Goal: Task Accomplishment & Management: Use online tool/utility

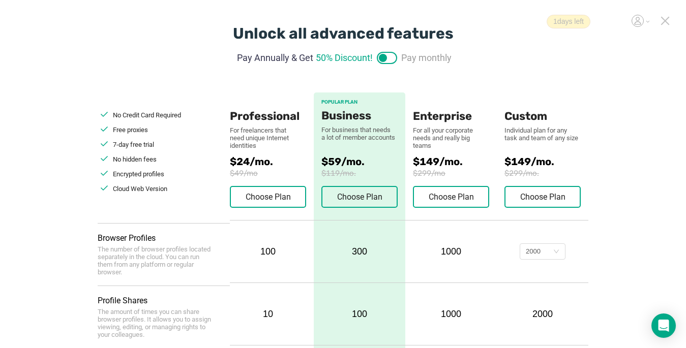
click at [667, 20] on icon at bounding box center [665, 20] width 9 height 9
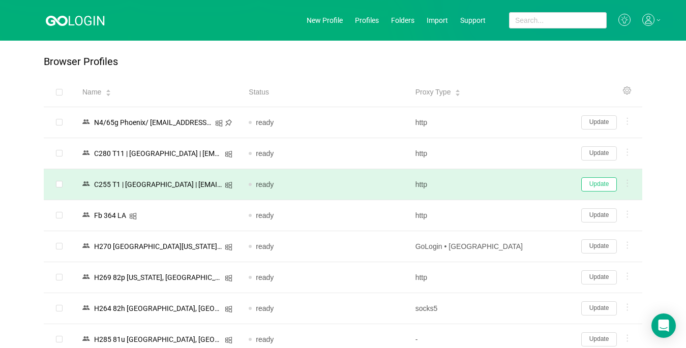
click at [603, 186] on button "Update" at bounding box center [599, 185] width 36 height 14
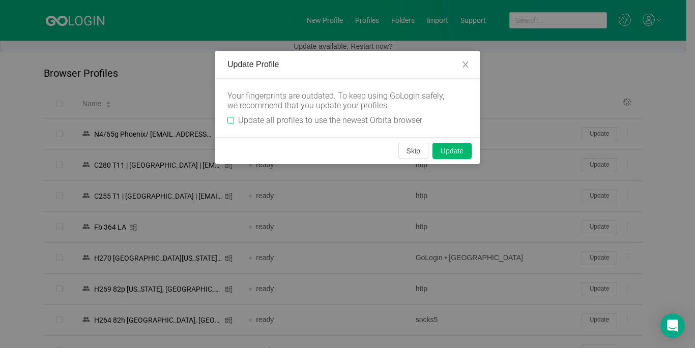
click at [226, 120] on div "Your fingerprints are outdated. To keep using GoLogin safely, we recommend that…" at bounding box center [347, 108] width 265 height 59
click at [231, 122] on input "Update all profiles to use the newest Orbita browser" at bounding box center [230, 120] width 7 height 7
checkbox input "true"
click at [422, 154] on button "Skip" at bounding box center [413, 151] width 30 height 16
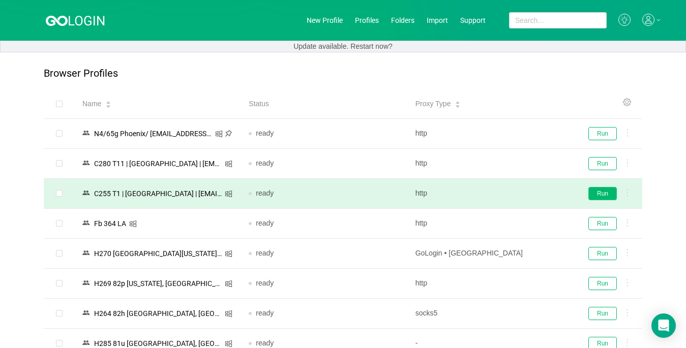
click at [592, 195] on button "Run" at bounding box center [603, 193] width 28 height 13
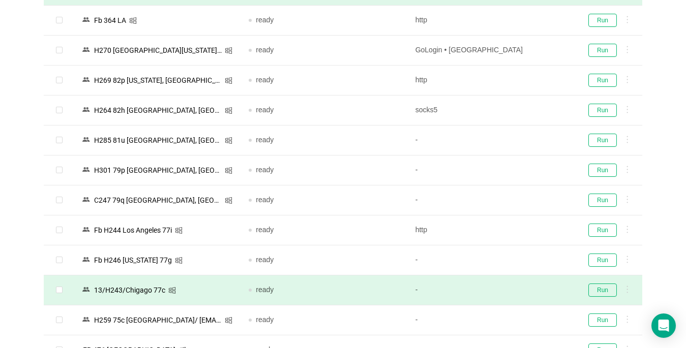
scroll to position [254, 0]
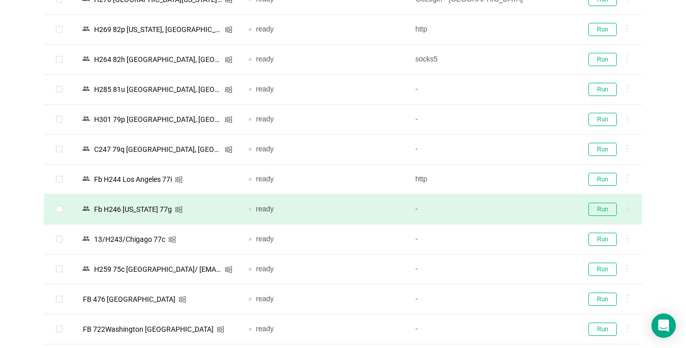
drag, startPoint x: 603, startPoint y: 250, endPoint x: 604, endPoint y: 209, distance: 41.2
click at [606, 251] on td "Run" at bounding box center [608, 240] width 69 height 30
click at [605, 209] on button "Run" at bounding box center [603, 209] width 28 height 13
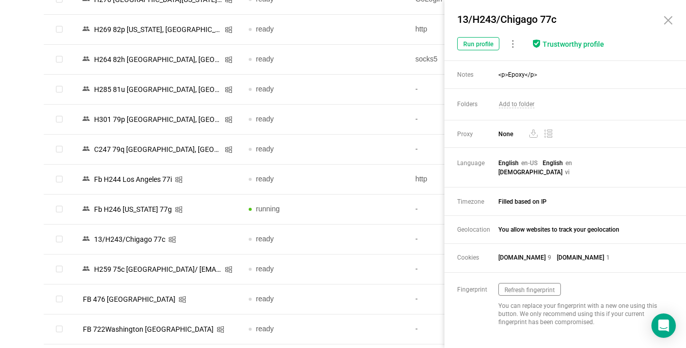
click at [32, 221] on div "Browser Profiles Share Profiles Add to Folder Clone New Fingerprint Export Dele…" at bounding box center [343, 301] width 686 height 1007
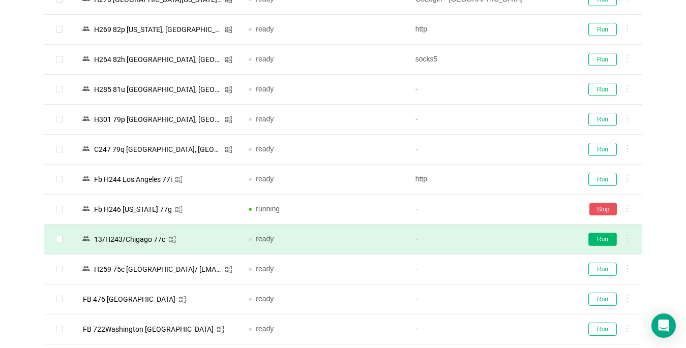
click at [603, 240] on button "Run" at bounding box center [603, 239] width 28 height 13
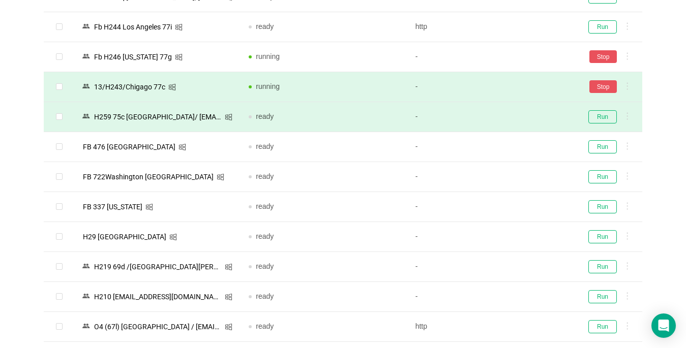
scroll to position [509, 0]
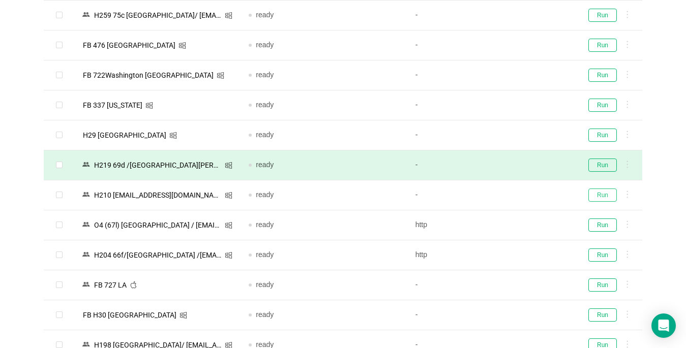
click at [611, 199] on button "Run" at bounding box center [603, 195] width 28 height 13
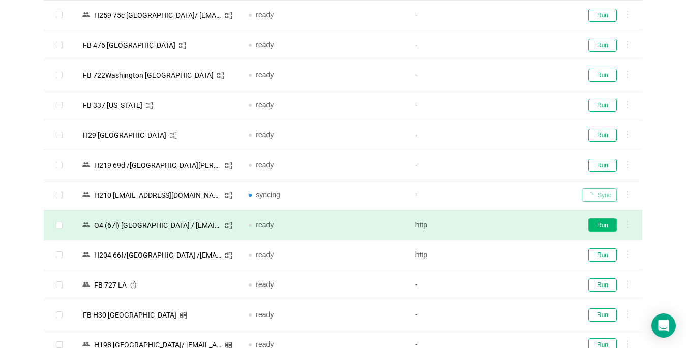
click at [598, 227] on button "Run" at bounding box center [603, 225] width 28 height 13
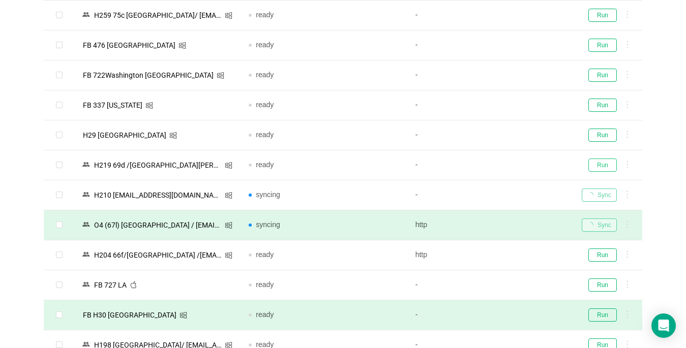
click at [607, 160] on button "Run" at bounding box center [603, 165] width 28 height 13
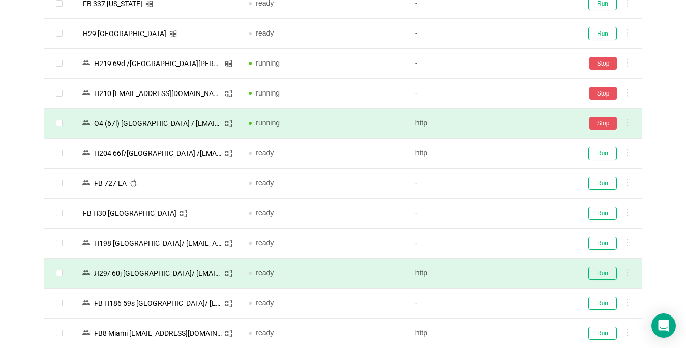
scroll to position [661, 0]
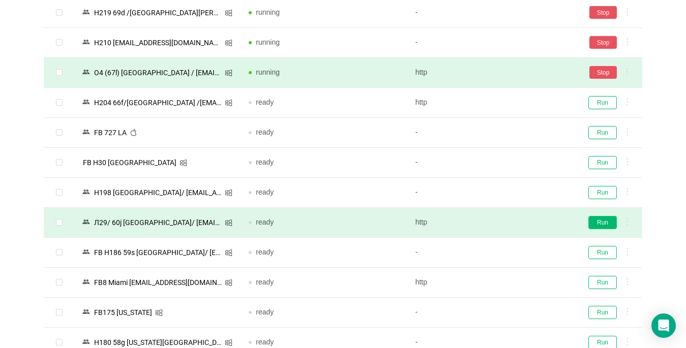
click at [593, 222] on button "Run" at bounding box center [603, 222] width 28 height 13
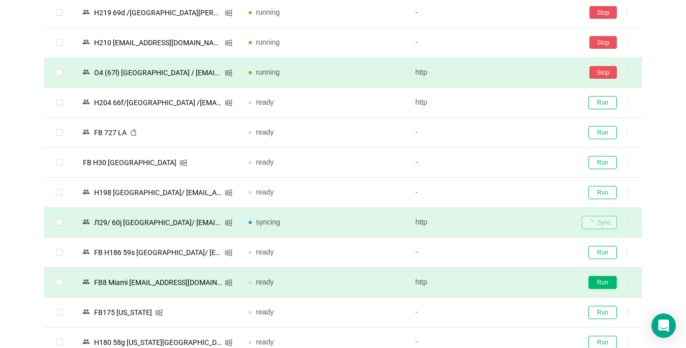
click at [599, 285] on button "Run" at bounding box center [603, 282] width 28 height 13
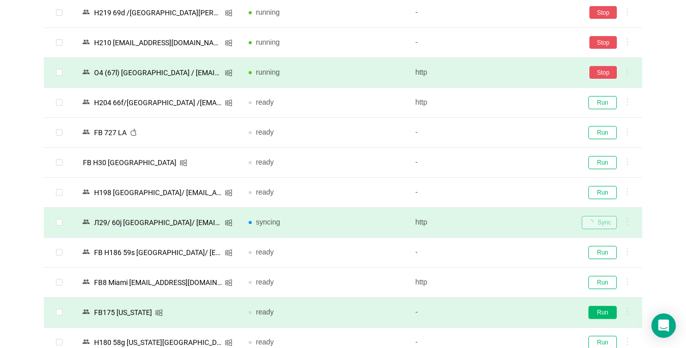
click at [599, 313] on button "Run" at bounding box center [603, 312] width 28 height 13
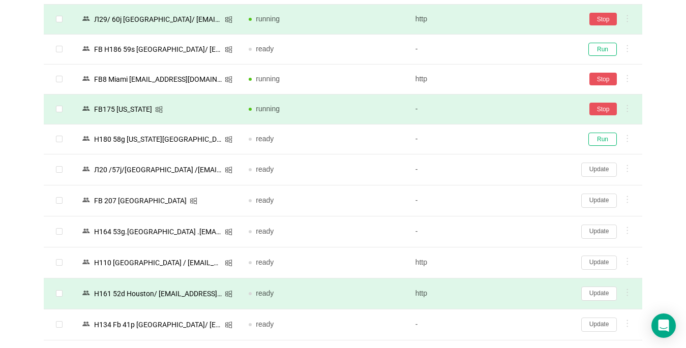
scroll to position [967, 0]
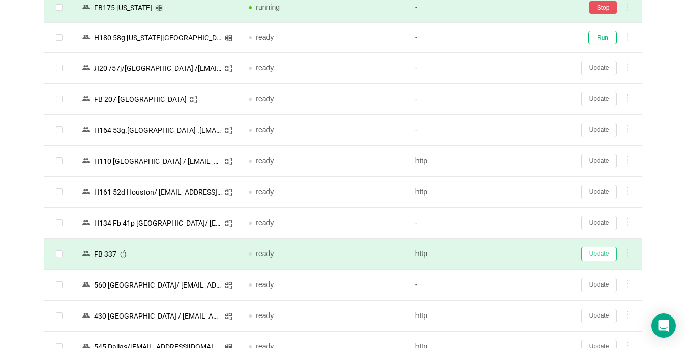
click at [594, 256] on button "Update" at bounding box center [599, 254] width 36 height 14
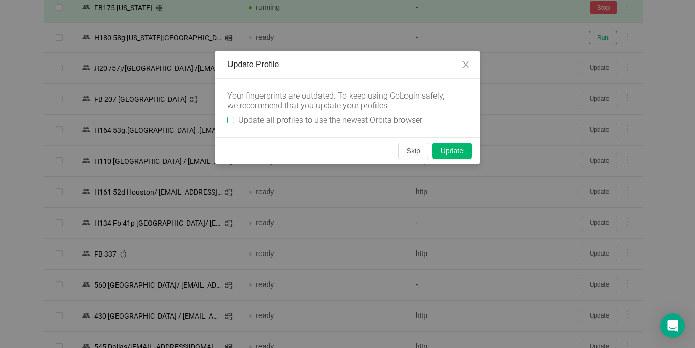
click at [231, 121] on input "Update all profiles to use the newest Orbita browser" at bounding box center [230, 120] width 7 height 7
checkbox input "true"
click at [411, 150] on button "Skip" at bounding box center [413, 151] width 30 height 16
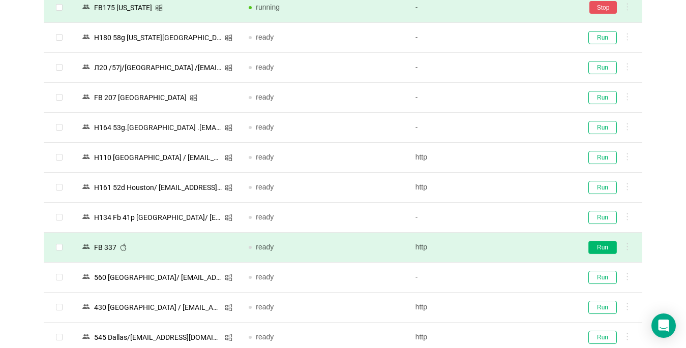
click at [592, 248] on button "Run" at bounding box center [603, 247] width 28 height 13
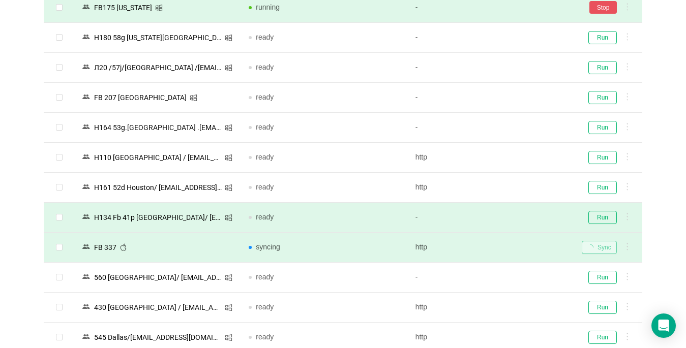
scroll to position [1119, 0]
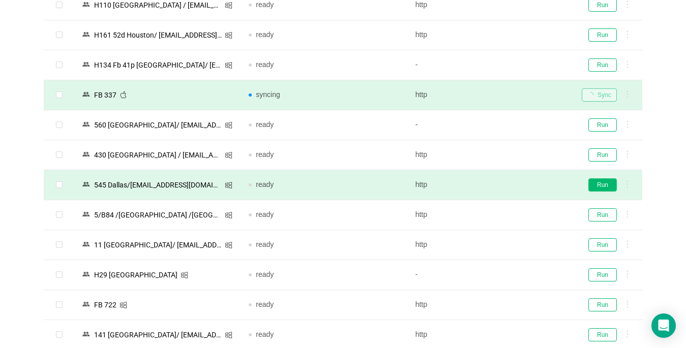
click at [601, 185] on button "Run" at bounding box center [603, 185] width 28 height 13
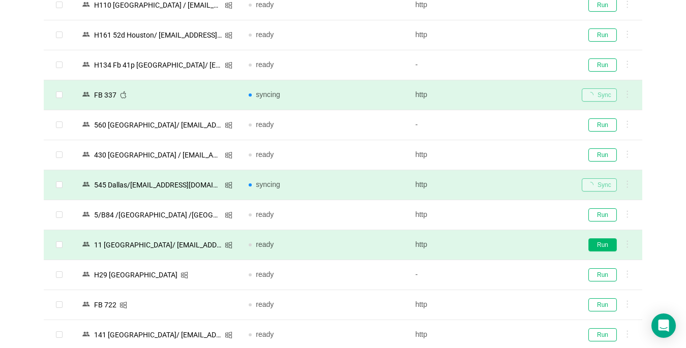
click at [596, 245] on button "Run" at bounding box center [603, 245] width 28 height 13
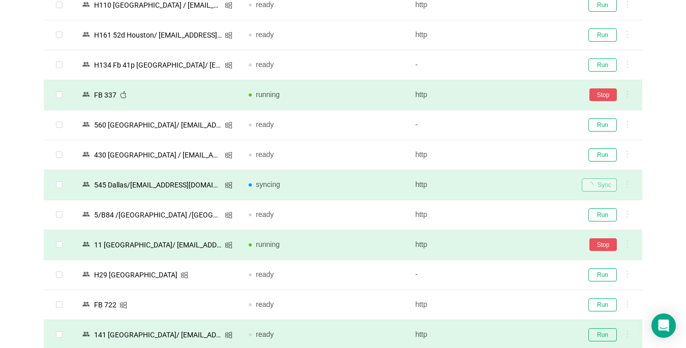
scroll to position [1272, 0]
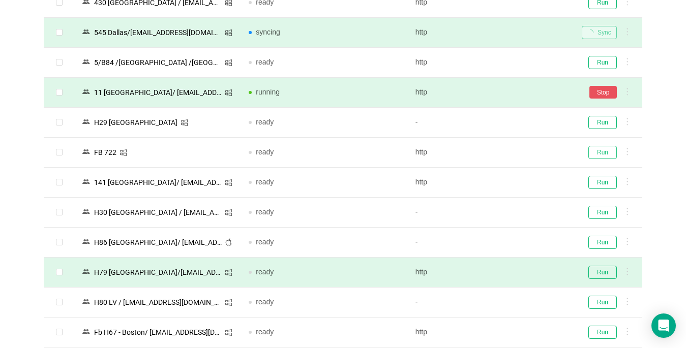
click at [595, 152] on button "Run" at bounding box center [603, 152] width 28 height 13
click at [595, 183] on button "Run" at bounding box center [603, 182] width 28 height 13
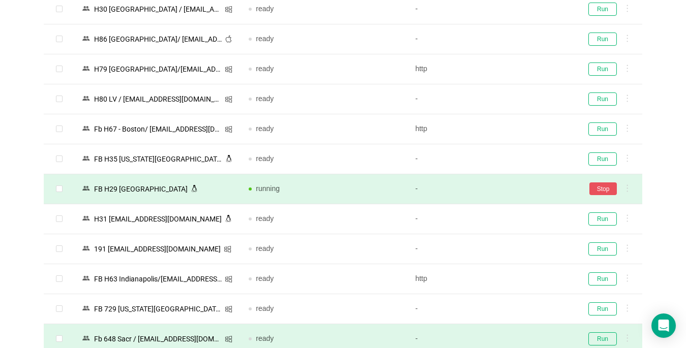
scroll to position [1526, 0]
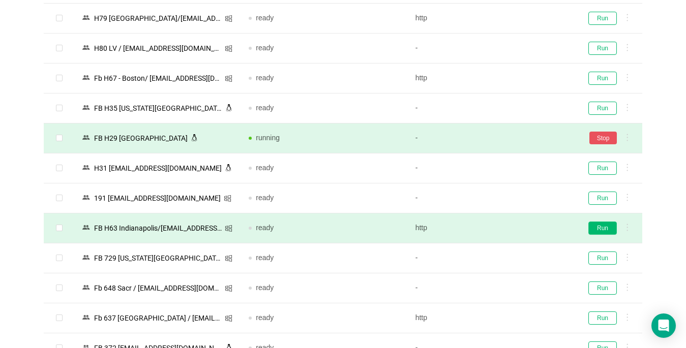
click at [605, 228] on button "Run" at bounding box center [603, 228] width 28 height 13
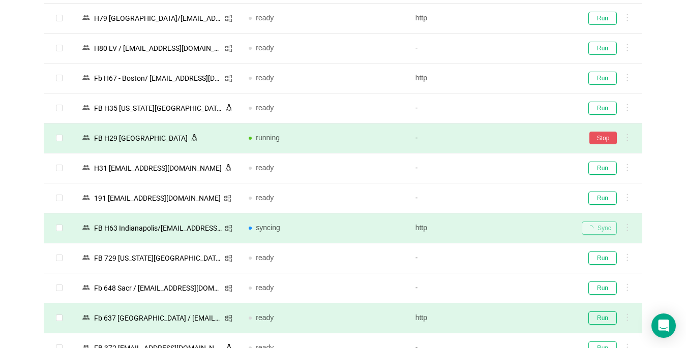
click at [600, 342] on button "Run" at bounding box center [603, 348] width 28 height 13
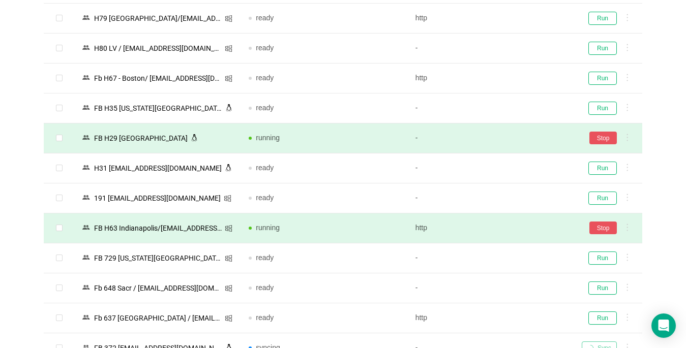
scroll to position [1730, 0]
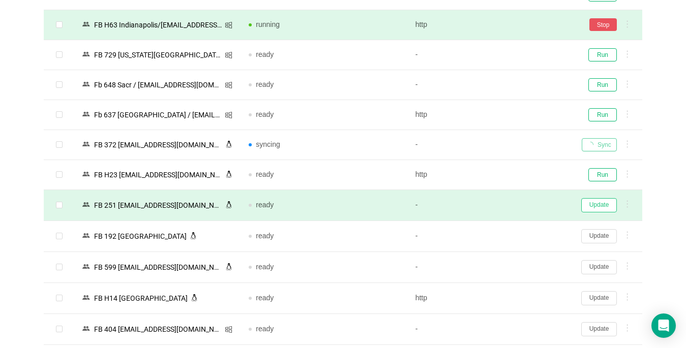
click at [595, 205] on button "Update" at bounding box center [599, 205] width 36 height 14
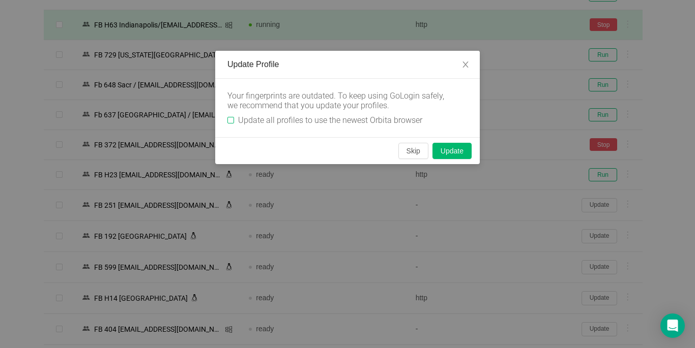
click at [232, 119] on input "Update all profiles to use the newest Orbita browser" at bounding box center [230, 120] width 7 height 7
checkbox input "true"
click at [413, 154] on button "Skip" at bounding box center [413, 151] width 30 height 16
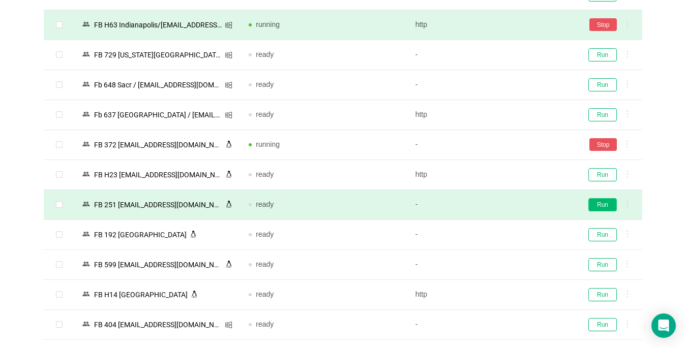
click at [600, 206] on button "Run" at bounding box center [603, 204] width 28 height 13
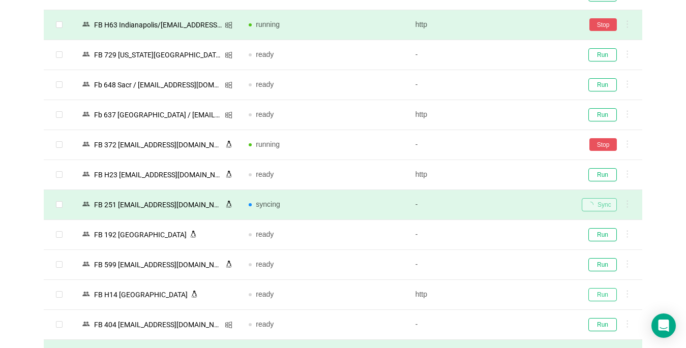
click at [600, 292] on button "Run" at bounding box center [603, 294] width 28 height 13
